Goal: Information Seeking & Learning: Check status

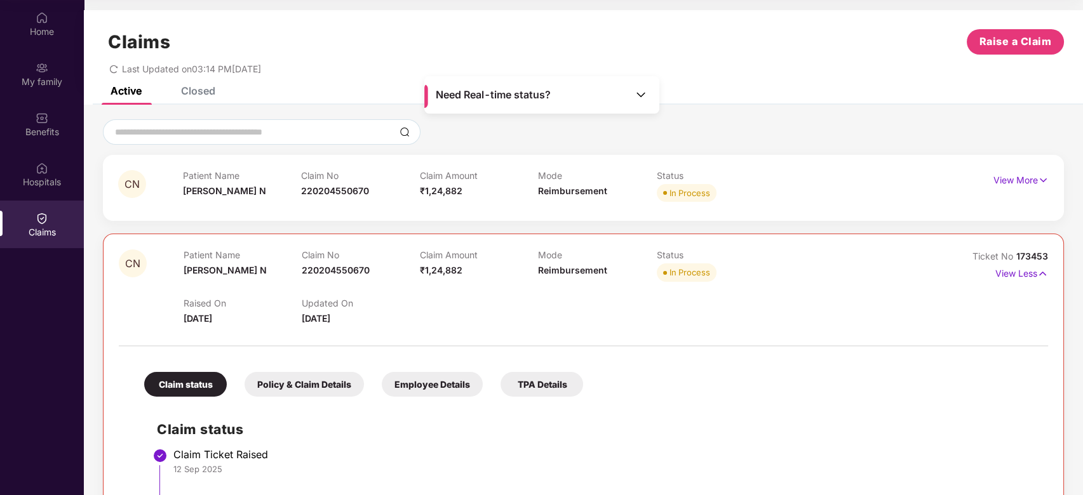
scroll to position [296, 0]
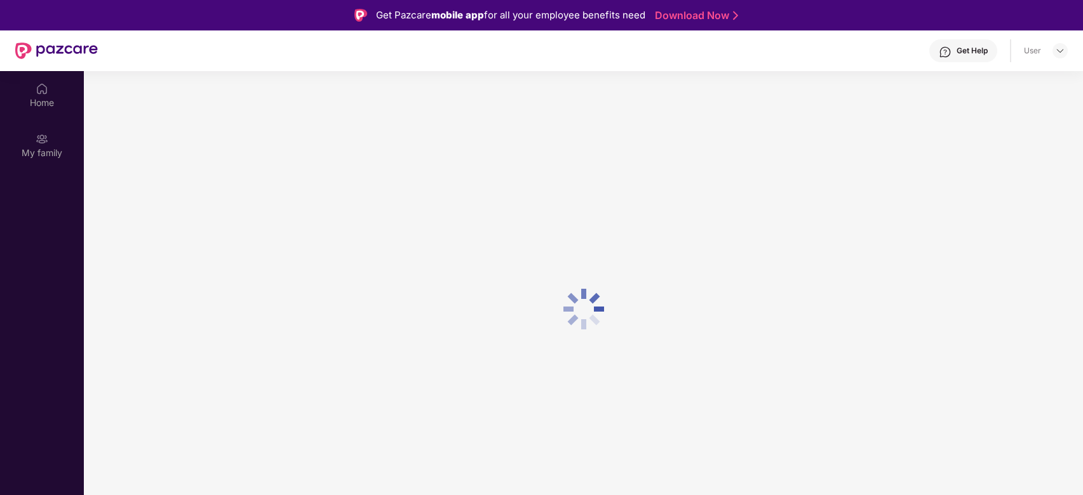
scroll to position [71, 0]
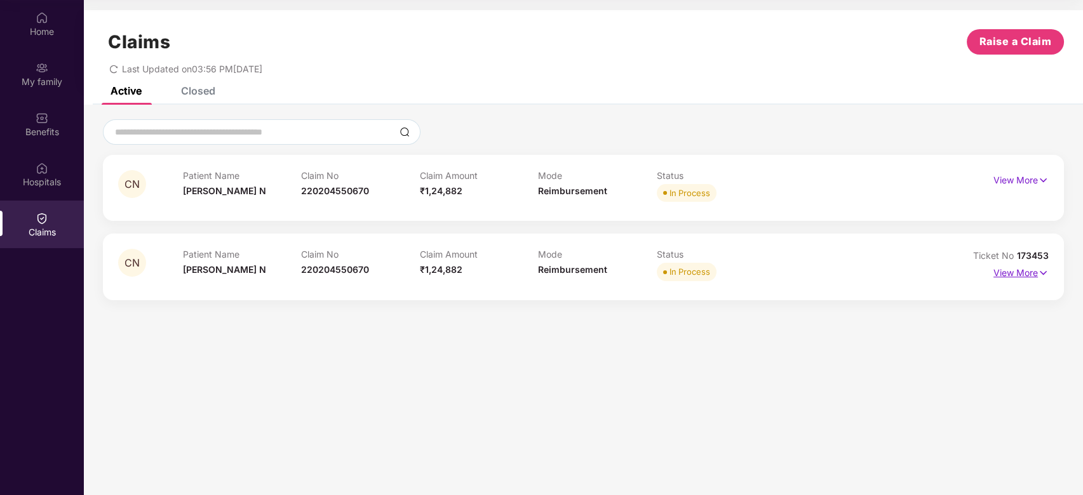
click at [1020, 276] on p "View More" at bounding box center [1020, 271] width 55 height 17
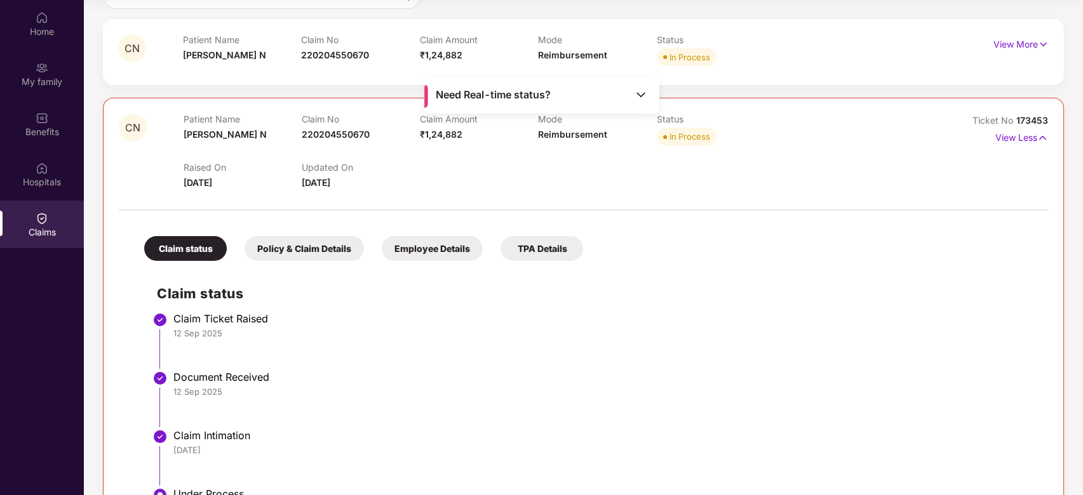
scroll to position [42, 0]
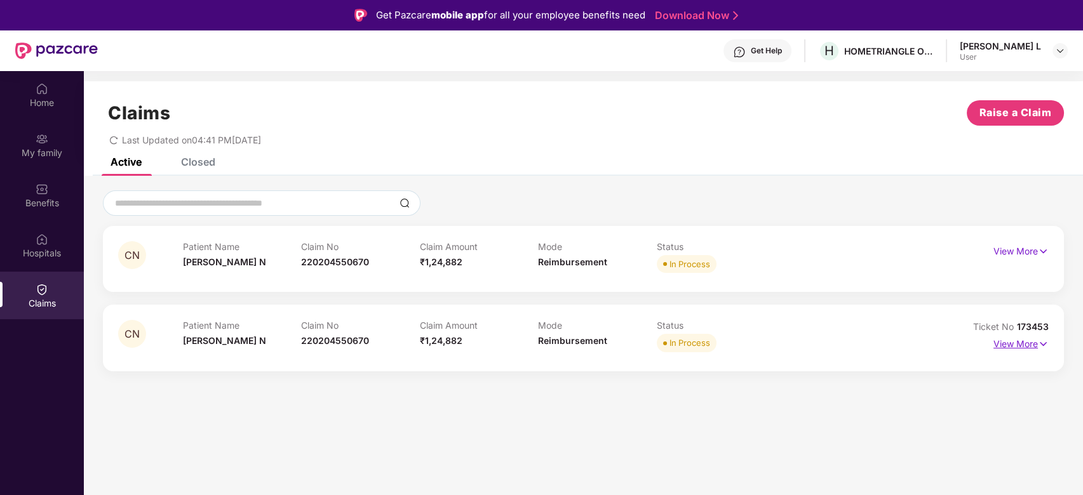
click at [1025, 342] on p "View More" at bounding box center [1020, 342] width 55 height 17
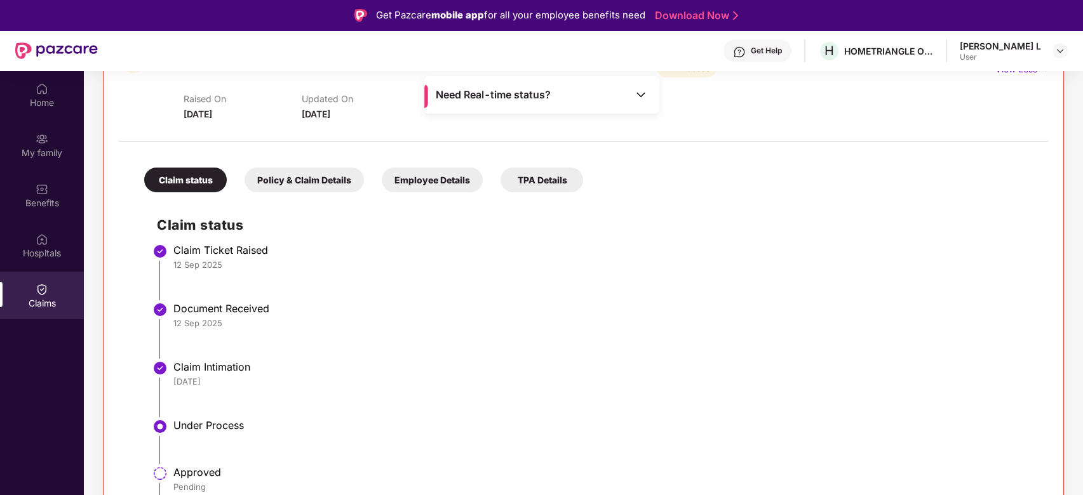
scroll to position [296, 0]
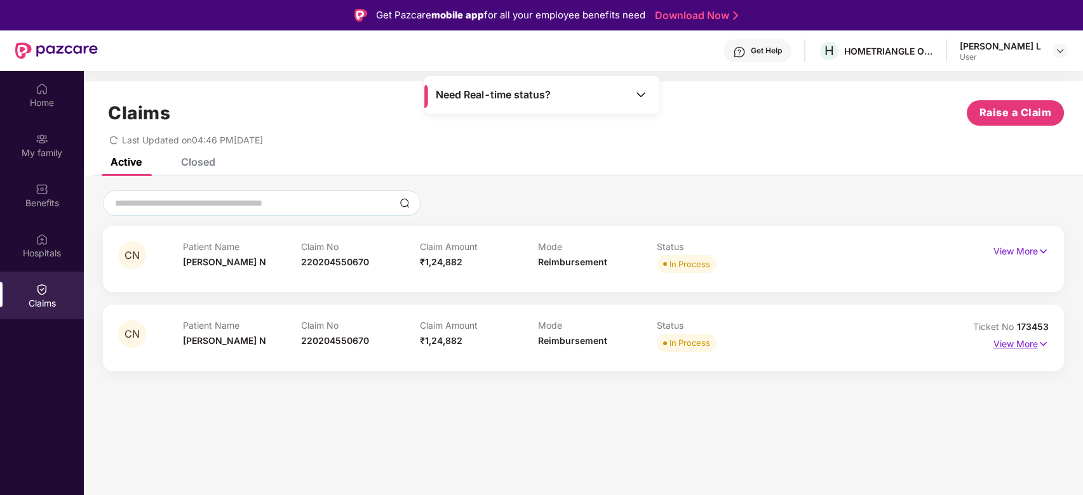
click at [1006, 350] on p "View More" at bounding box center [1020, 342] width 55 height 17
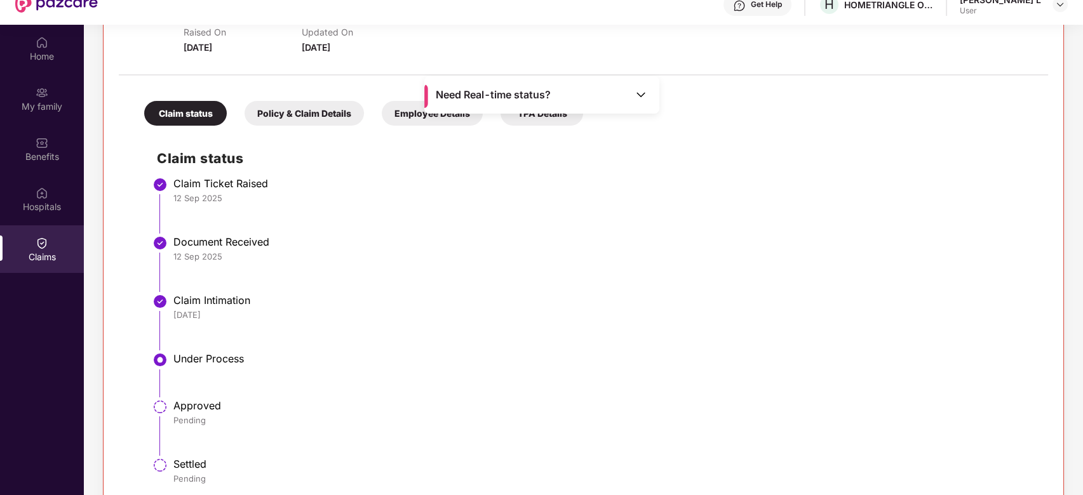
scroll to position [71, 0]
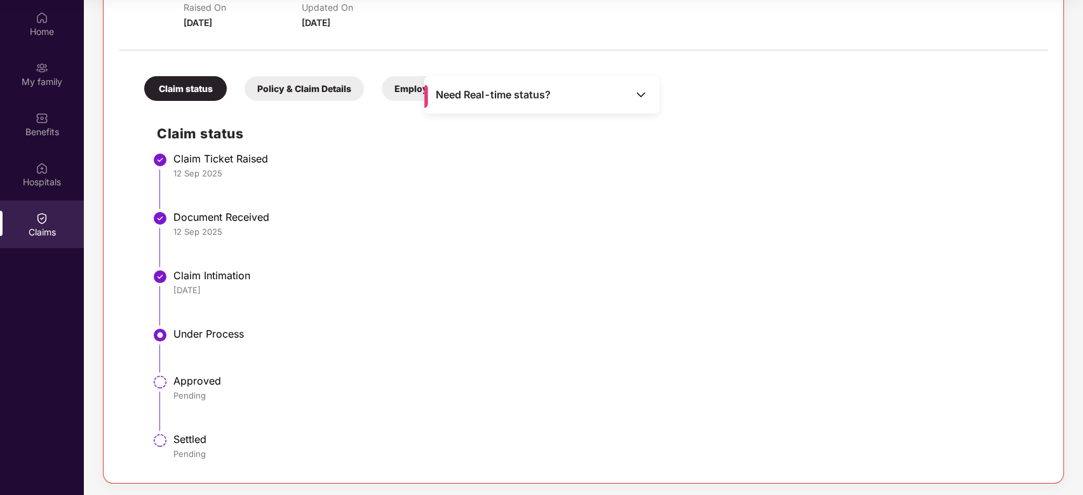
click at [601, 102] on div "Need Real-time status?" at bounding box center [541, 94] width 235 height 37
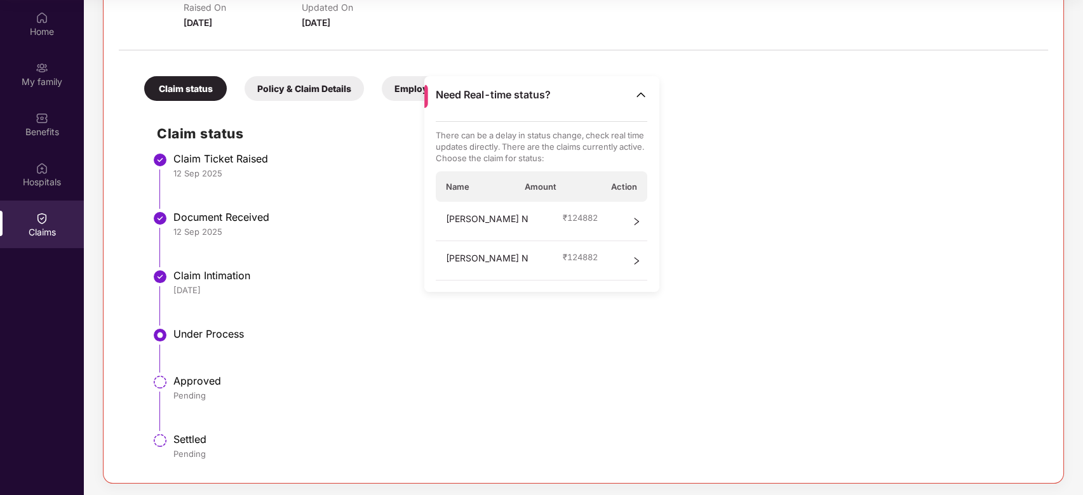
click at [639, 218] on icon "right" at bounding box center [636, 221] width 9 height 9
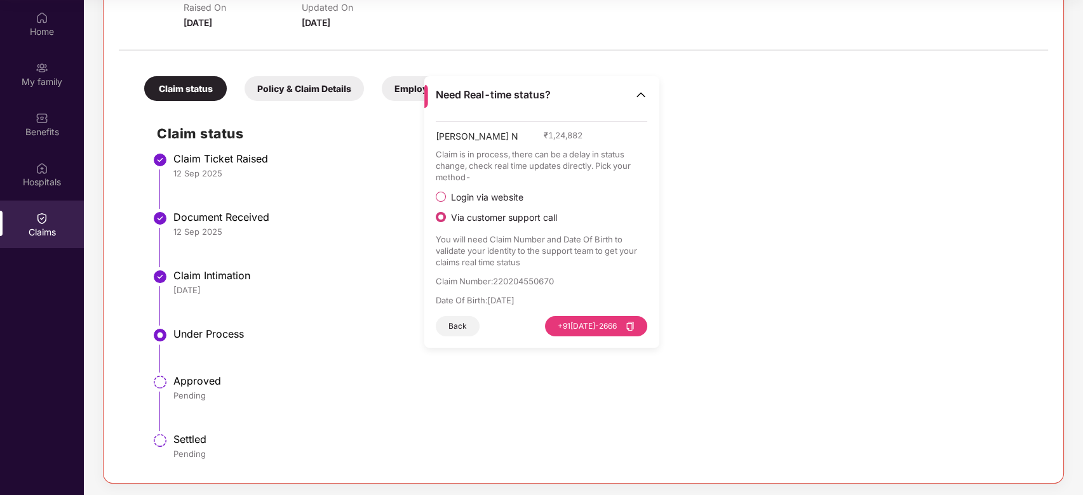
click at [801, 265] on li "Document Received 12 Sep 2025" at bounding box center [596, 244] width 878 height 58
click at [799, 267] on li "Document Received 12 Sep 2025" at bounding box center [596, 244] width 878 height 58
click at [462, 324] on button "Back" at bounding box center [458, 326] width 44 height 20
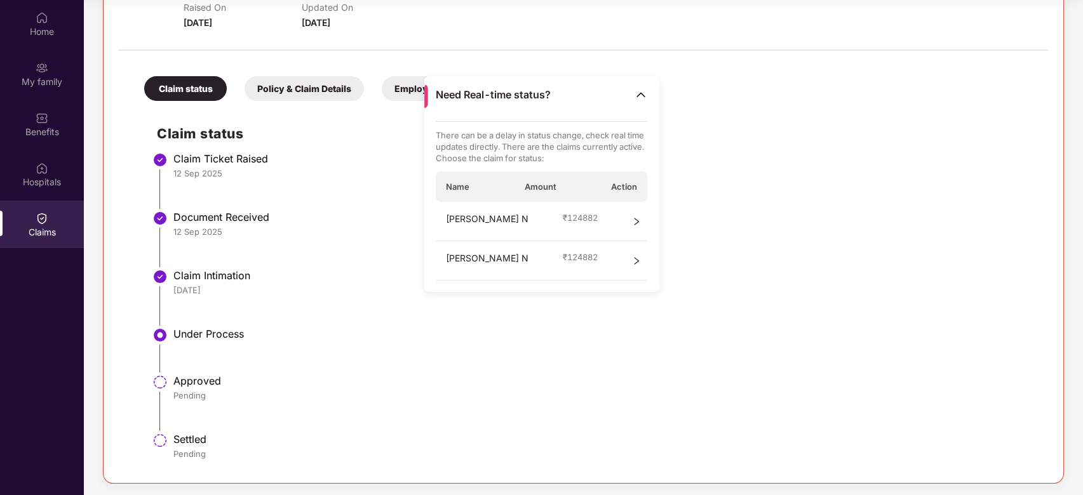
click at [470, 344] on li "Under Process" at bounding box center [596, 355] width 878 height 47
click at [645, 94] on img at bounding box center [640, 94] width 13 height 13
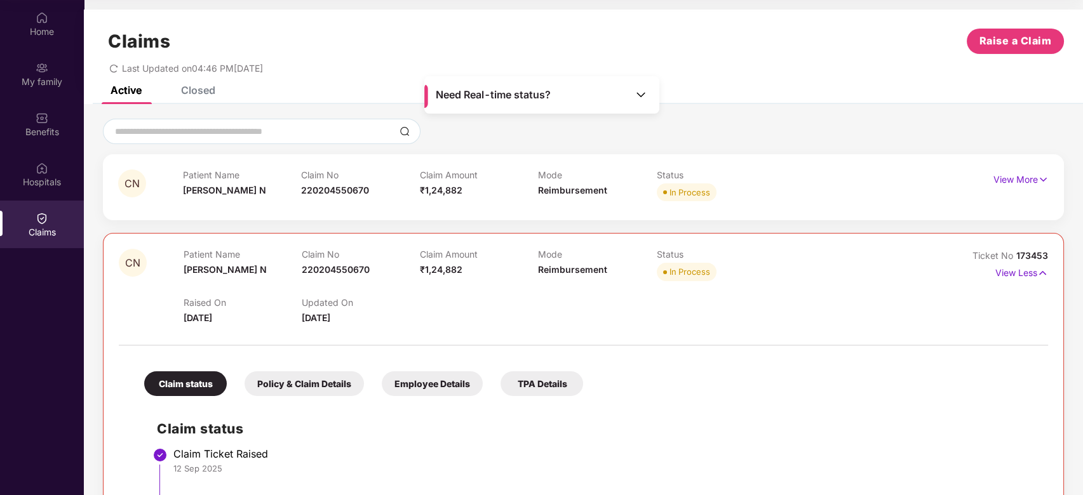
scroll to position [0, 0]
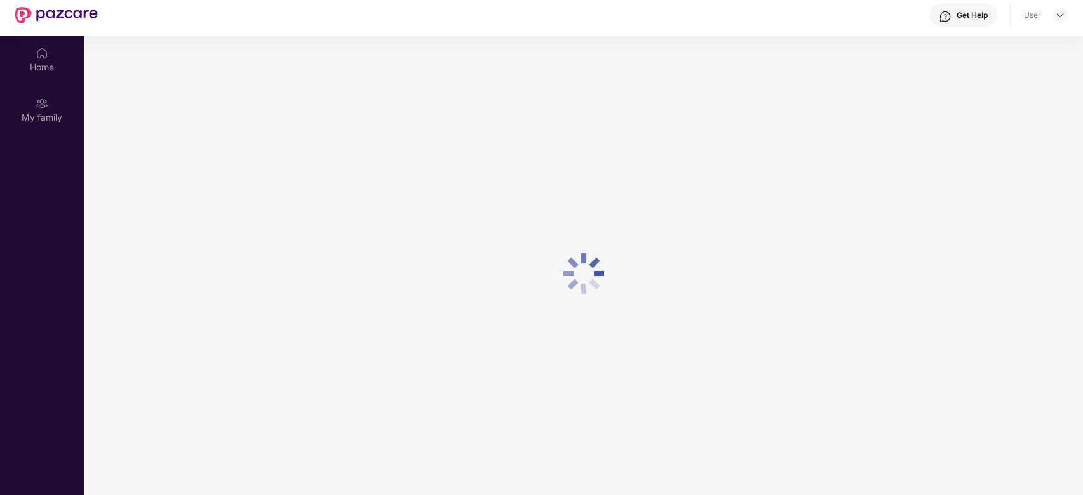
scroll to position [71, 0]
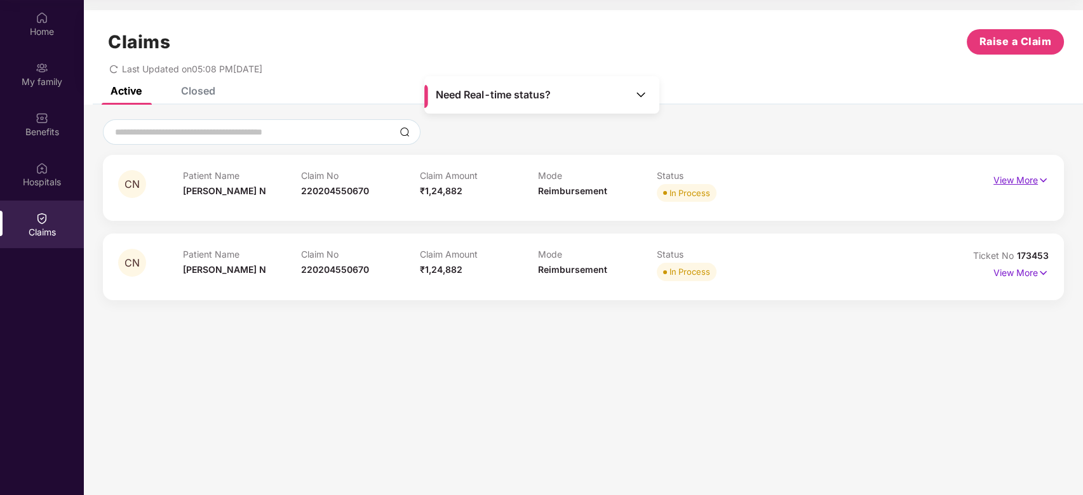
click at [1015, 180] on p "View More" at bounding box center [1020, 178] width 55 height 17
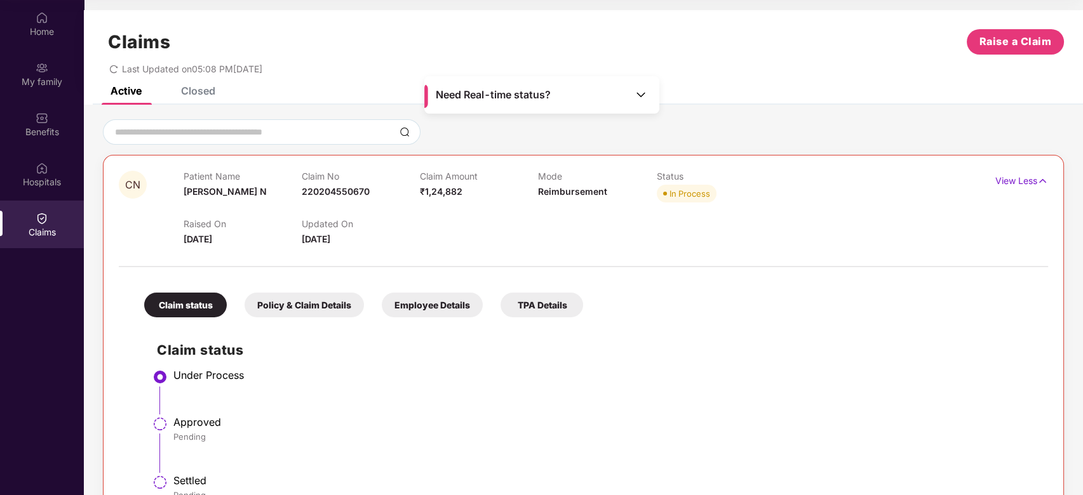
scroll to position [121, 0]
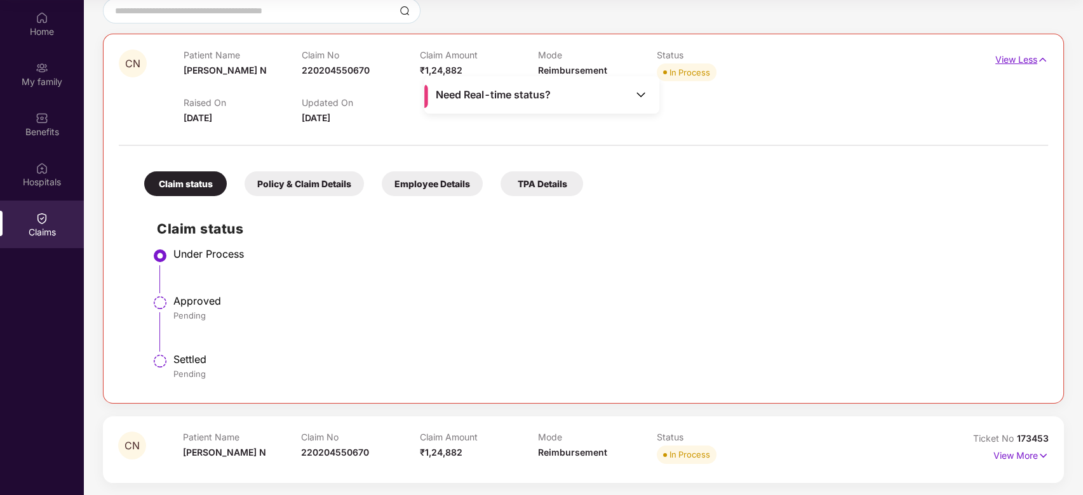
click at [1025, 60] on p "View Less" at bounding box center [1021, 58] width 53 height 17
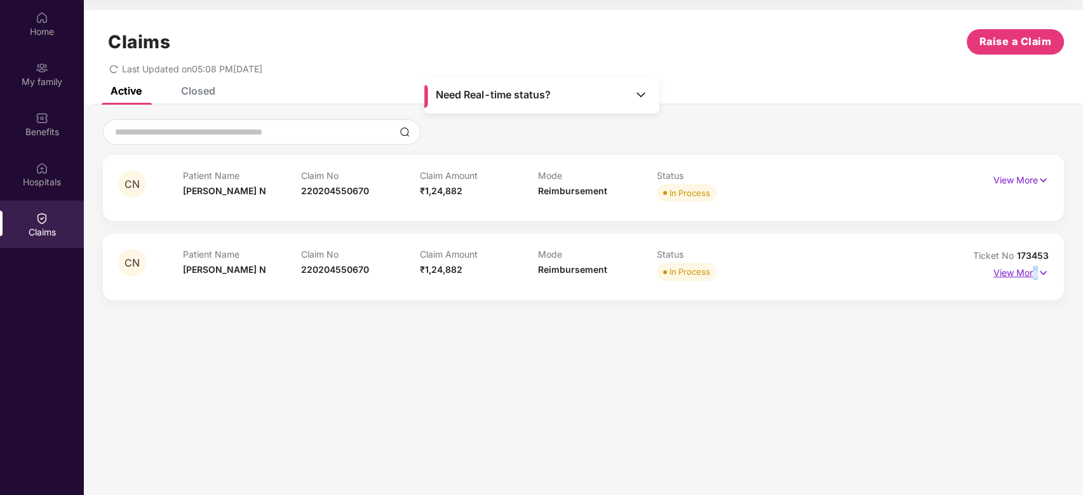
click at [1034, 279] on p "View More" at bounding box center [1020, 271] width 55 height 17
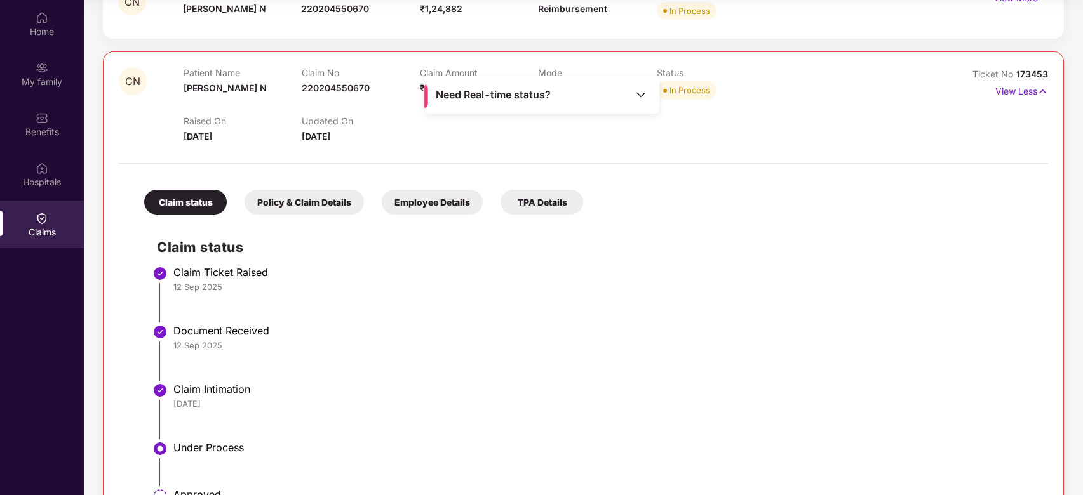
scroll to position [127, 0]
